Goal: Find specific page/section: Find specific page/section

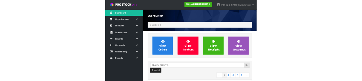
scroll to position [595, 261]
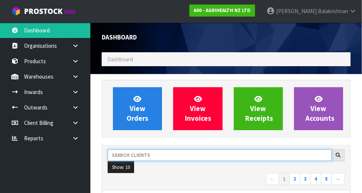
click at [223, 155] on input "text" at bounding box center [220, 156] width 224 height 12
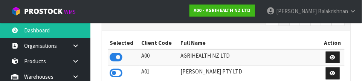
scroll to position [160, 0]
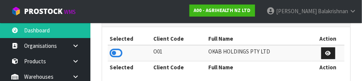
type input "O01"
click at [115, 52] on table "Selected Client Code Full Name Action O01 OKAB HOLDINGS PTY LTD Selected Client…" at bounding box center [226, 53] width 237 height 40
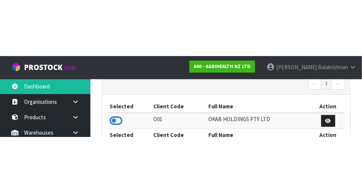
scroll to position [152, 0]
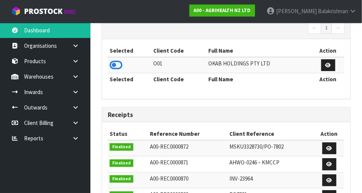
click at [115, 65] on icon at bounding box center [116, 65] width 13 height 11
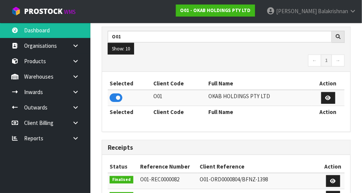
scroll to position [118, 0]
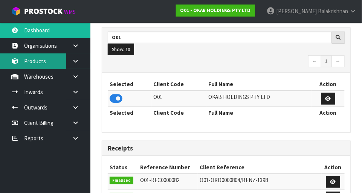
click at [29, 60] on link "Products" at bounding box center [45, 61] width 91 height 15
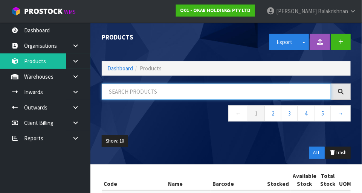
click at [223, 92] on input "text" at bounding box center [217, 92] width 230 height 16
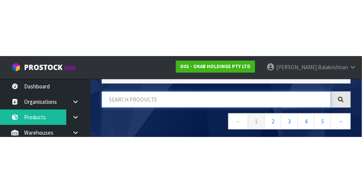
scroll to position [51, 0]
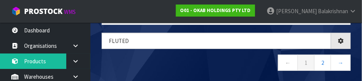
click at [226, 61] on nav "← 1 2 →" at bounding box center [226, 64] width 249 height 18
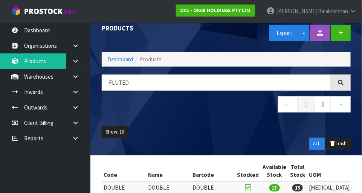
scroll to position [0, 0]
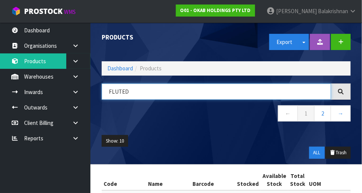
click at [156, 89] on input "FLUTED" at bounding box center [217, 92] width 230 height 16
click at [123, 95] on input "FLU" at bounding box center [217, 92] width 230 height 16
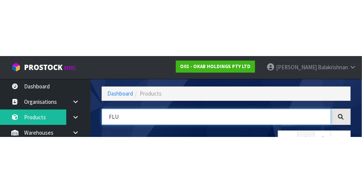
scroll to position [51, 0]
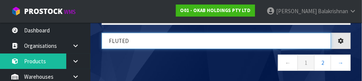
type input "FLUTED"
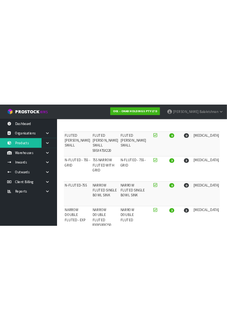
scroll to position [0, 0]
